Goal: Task Accomplishment & Management: Use online tool/utility

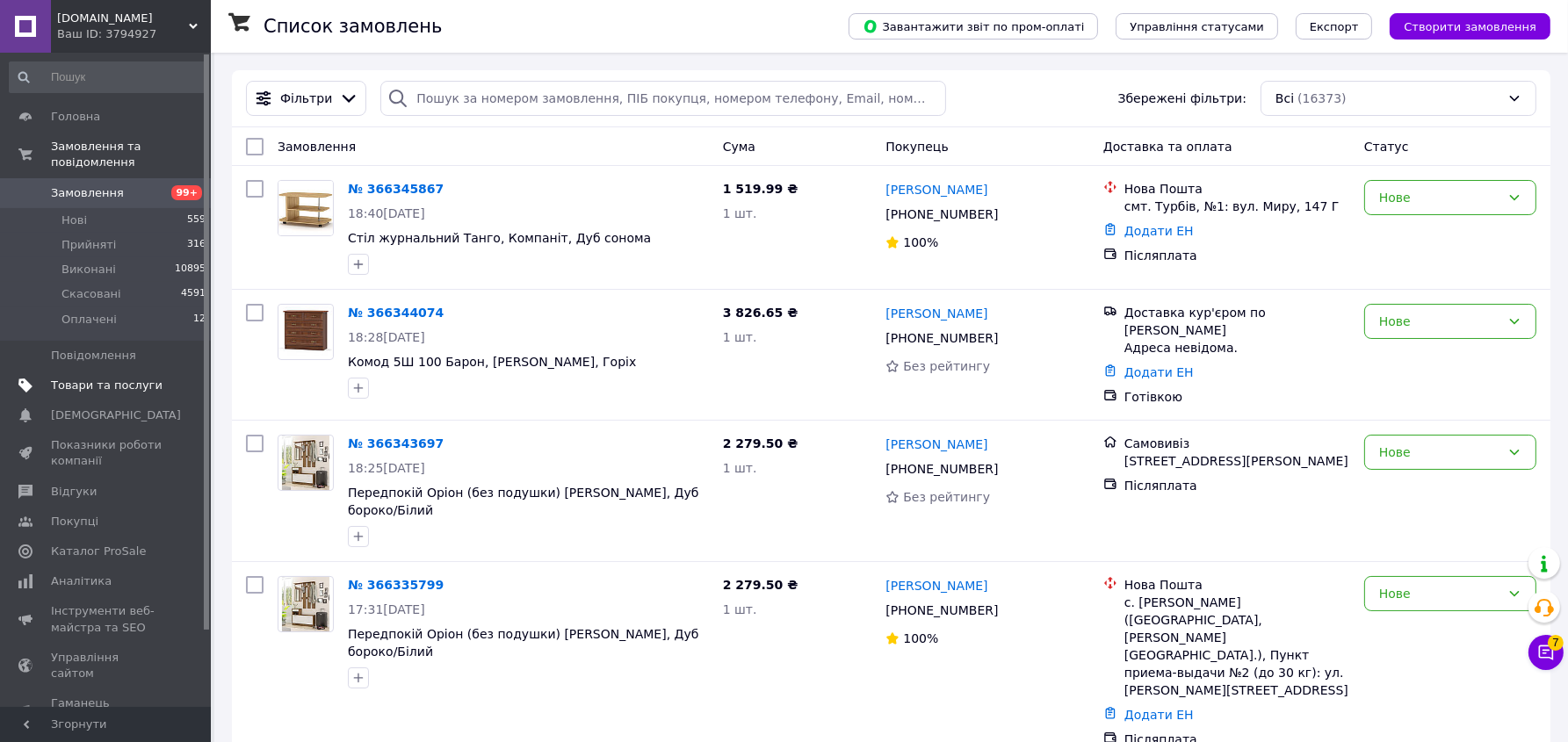
click at [61, 378] on span "Товари та послуги" at bounding box center [107, 386] width 112 height 16
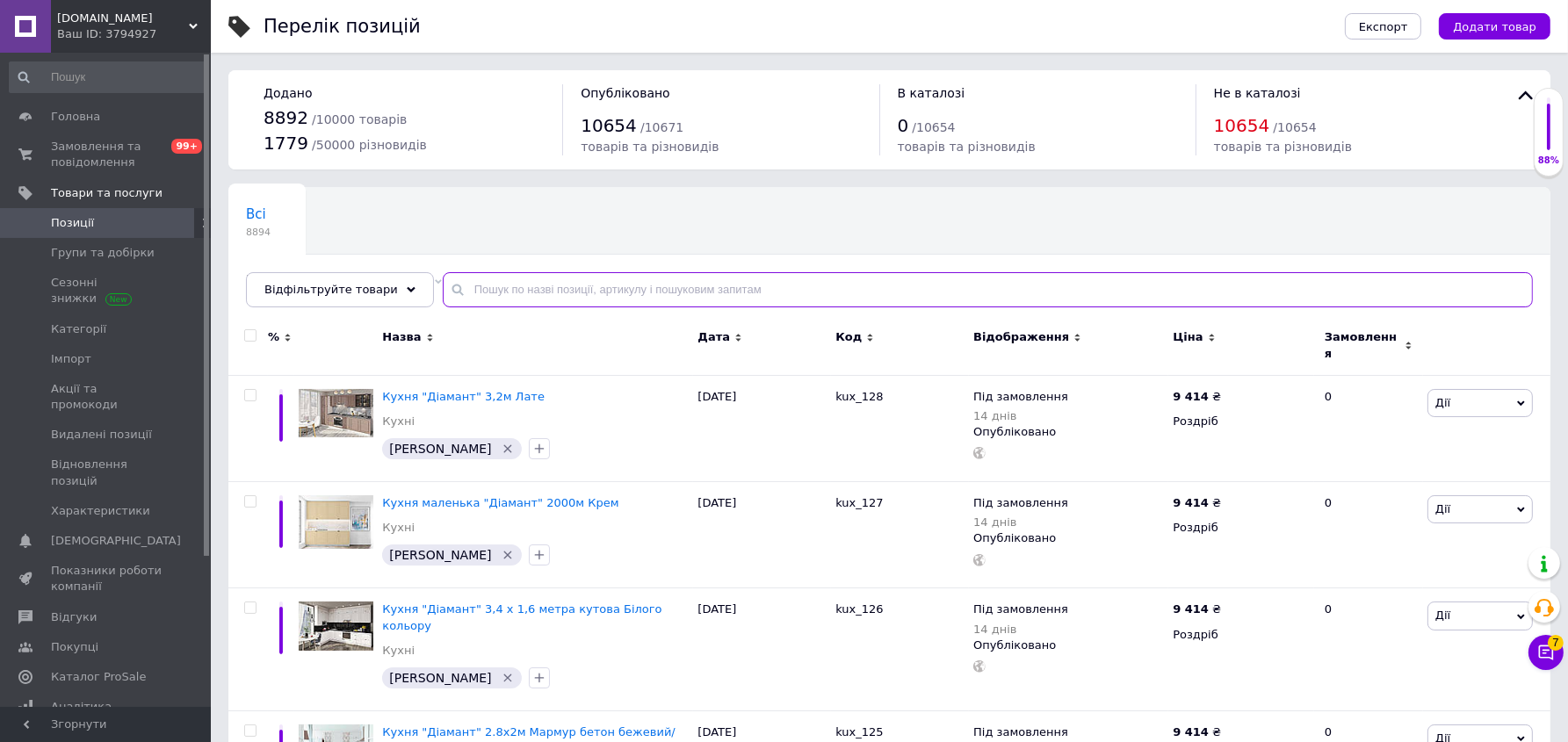
click at [481, 307] on input "text" at bounding box center [988, 290] width 1091 height 35
paste input "product20235"
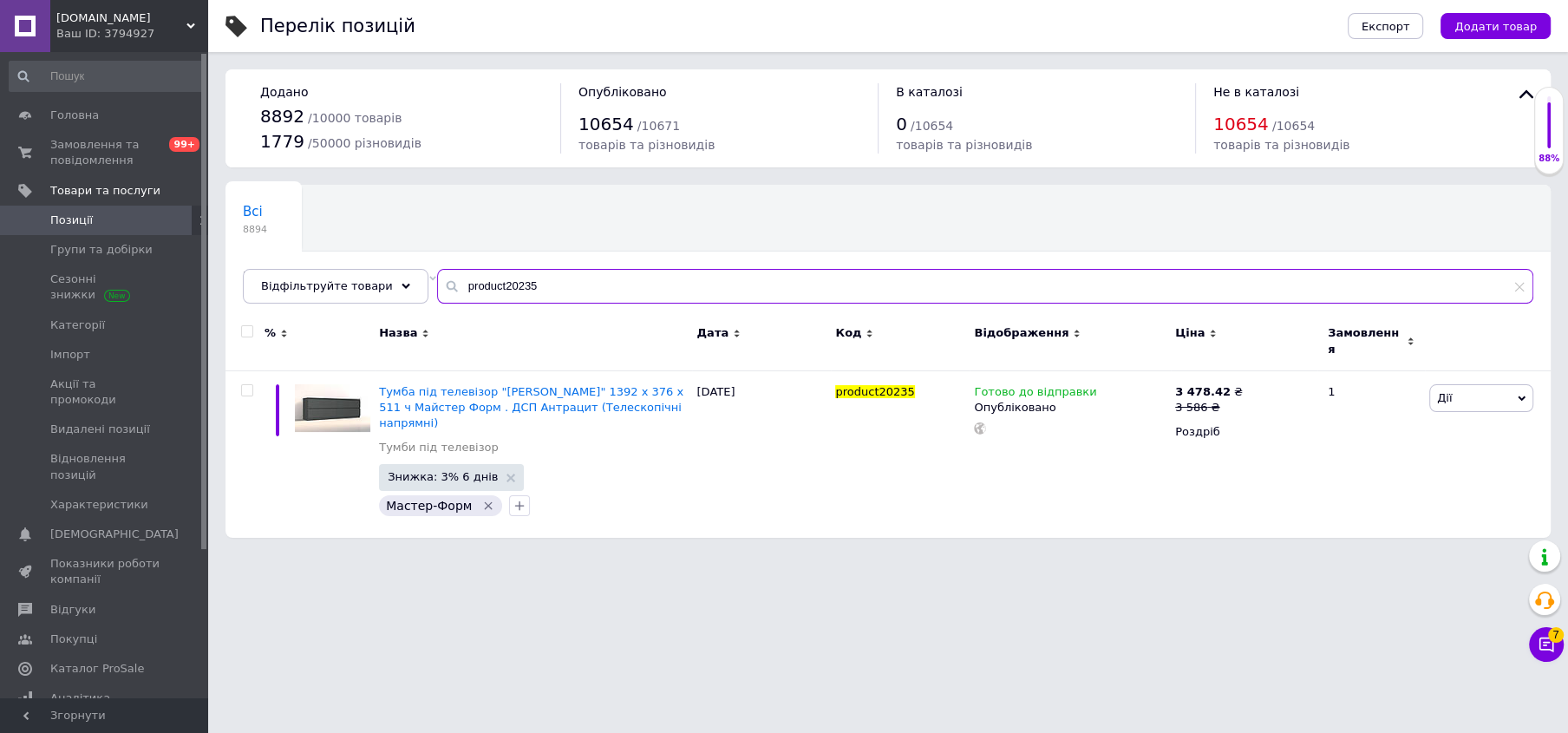
type input "product20235"
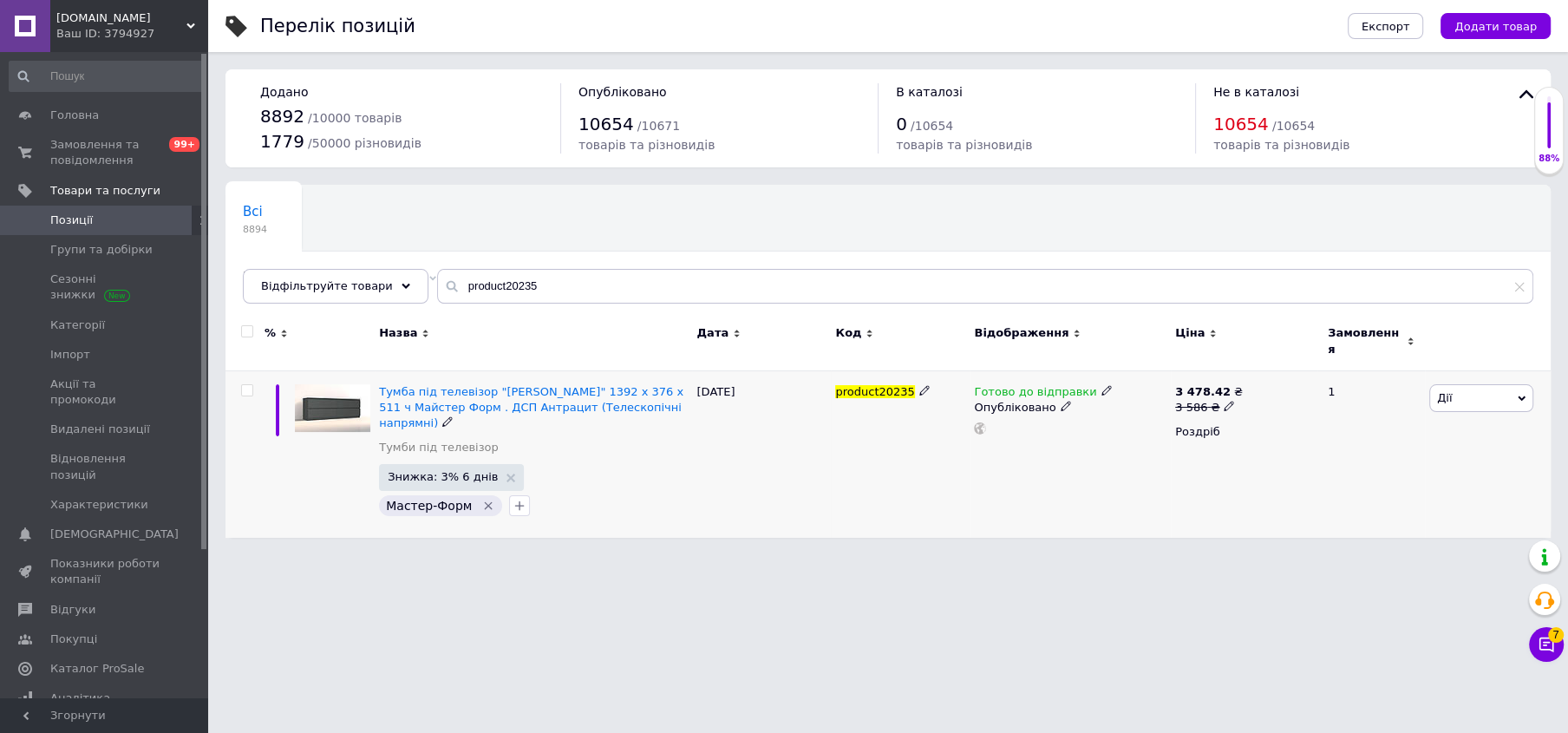
click at [1455, 412] on span "Дії" at bounding box center [1481, 398] width 104 height 28
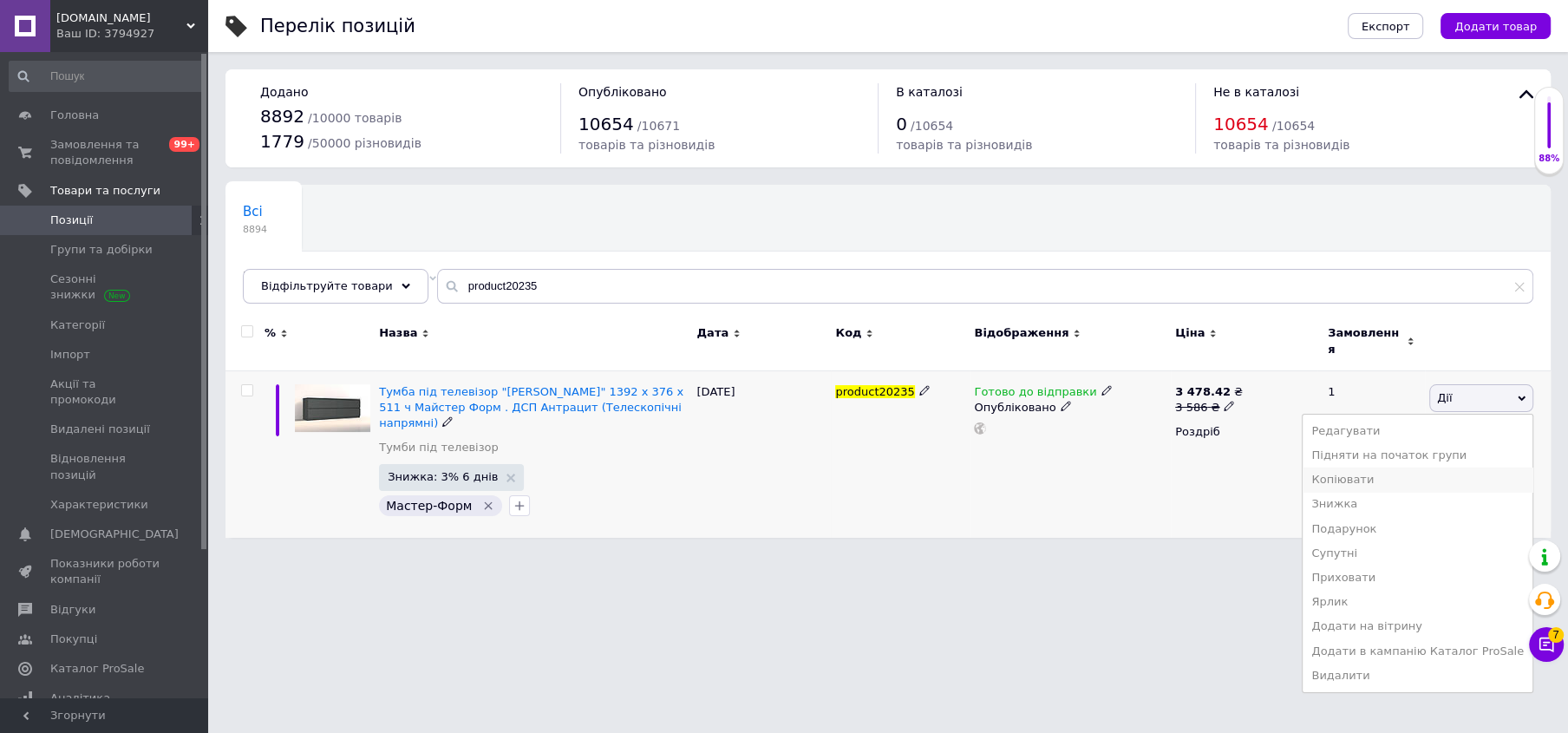
click at [1405, 492] on li "Копіювати" at bounding box center [1417, 479] width 230 height 24
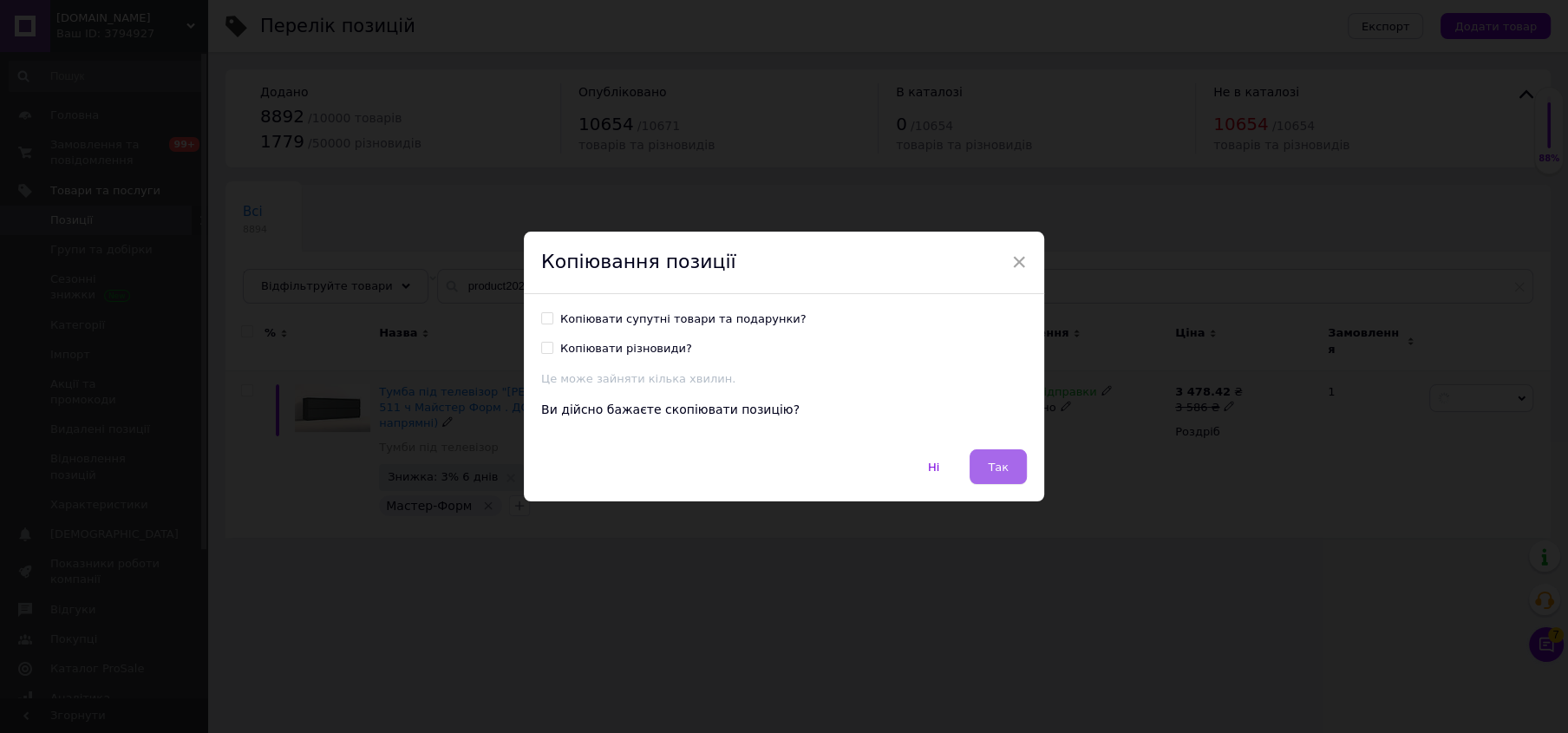
click at [1016, 473] on button "Так" at bounding box center [998, 467] width 57 height 35
